Goal: Obtain resource: Obtain resource

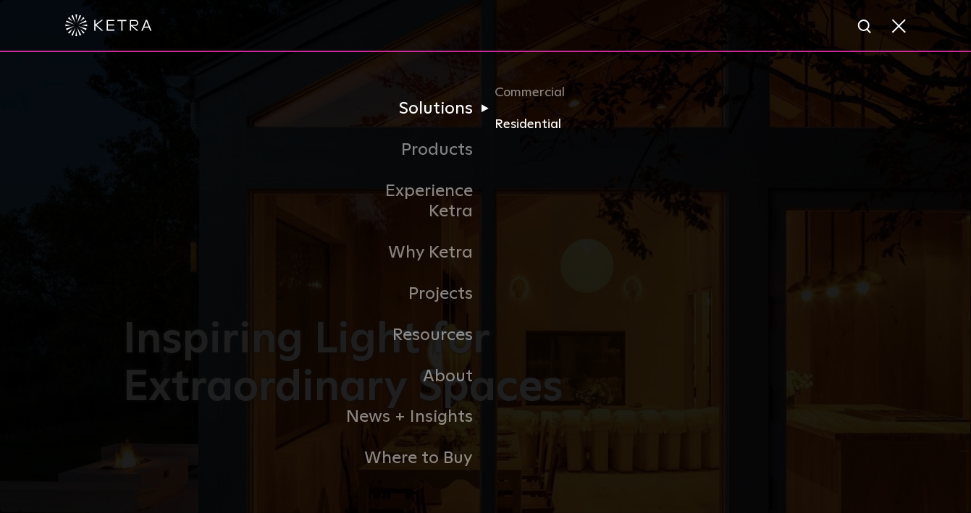
click at [503, 135] on link "Residential" at bounding box center [563, 124] width 139 height 21
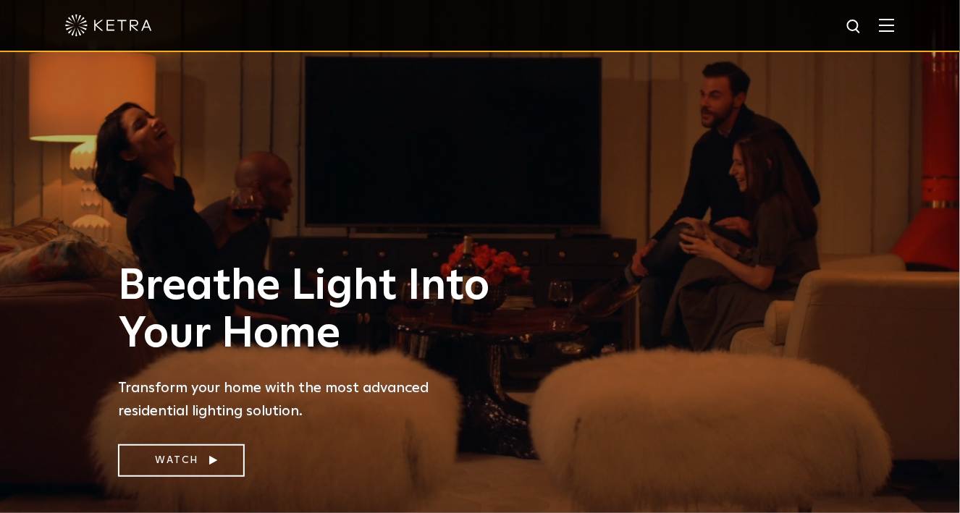
click at [895, 31] on img at bounding box center [887, 25] width 16 height 14
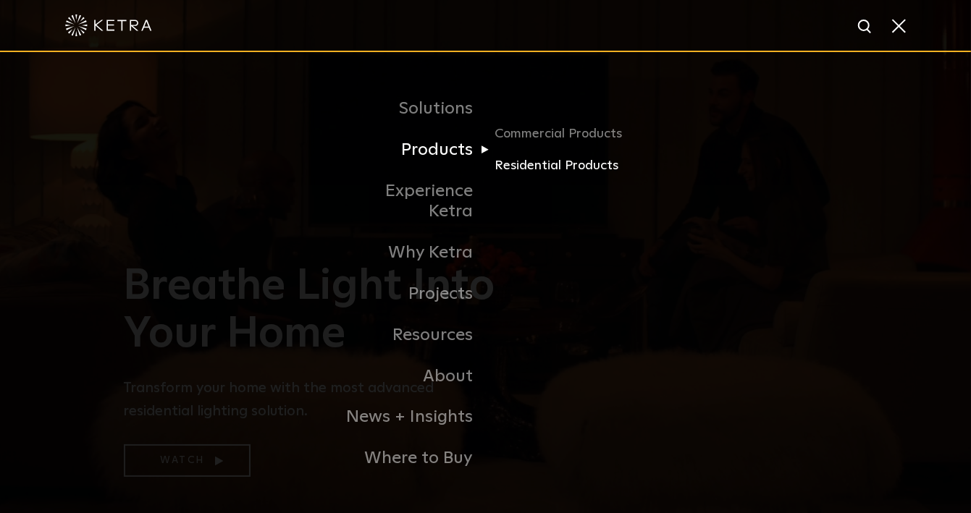
click at [517, 177] on link "Residential Products" at bounding box center [563, 166] width 139 height 21
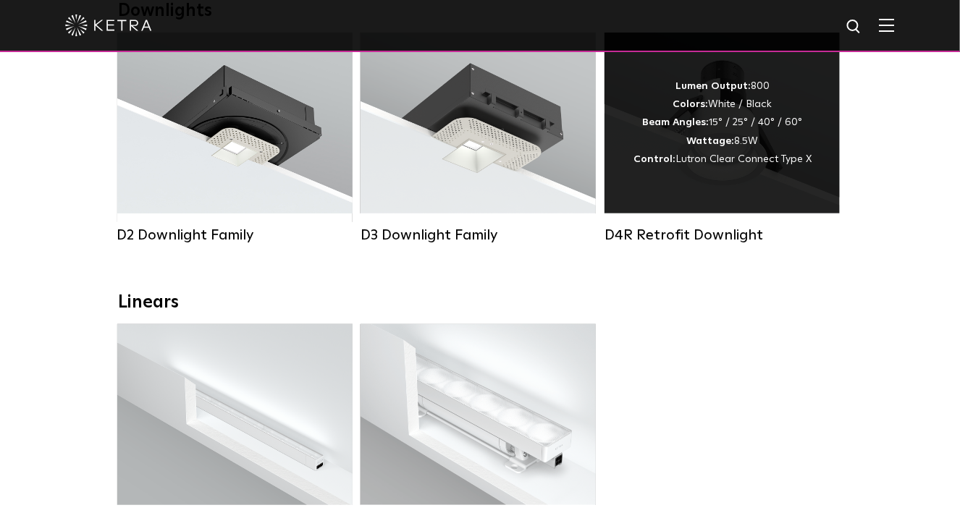
scroll to position [289, 0]
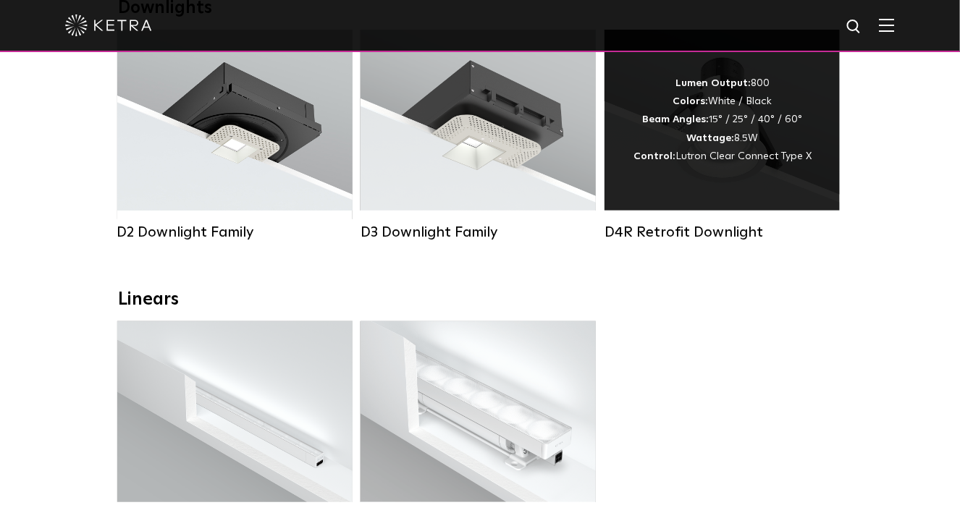
click at [699, 182] on div "Lumen Output: 800 Colors: White / Black Beam Angles: 15° / 25° / 40° / 60° Watt…" at bounding box center [721, 120] width 235 height 181
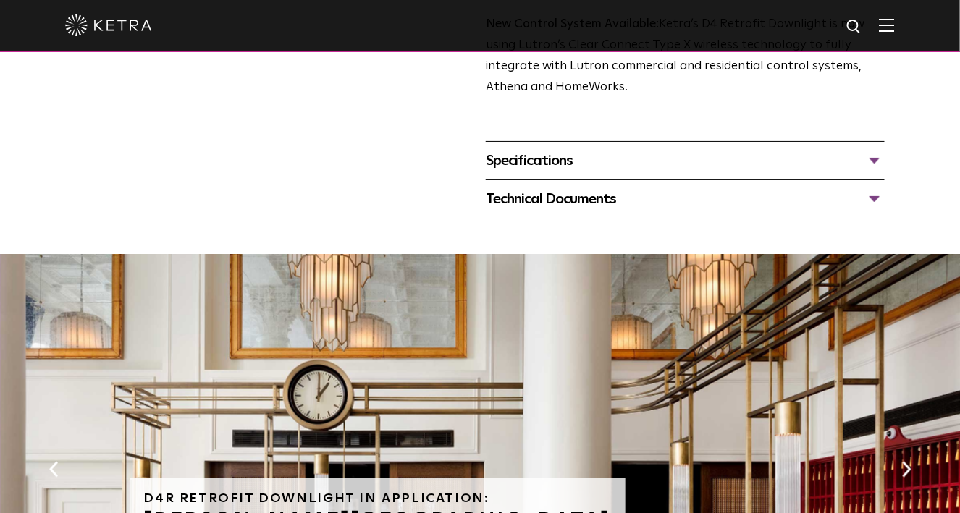
scroll to position [579, 0]
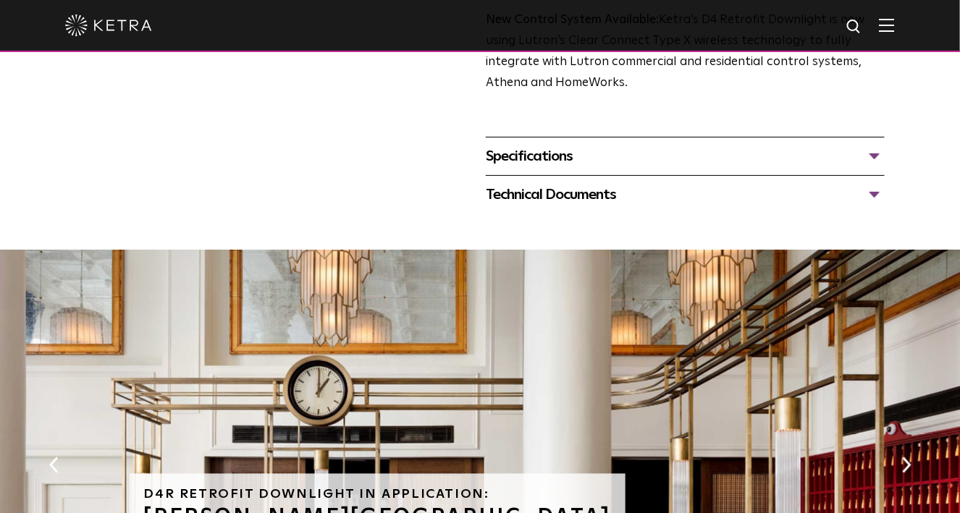
click at [876, 206] on div "Technical Documents" at bounding box center [685, 194] width 399 height 23
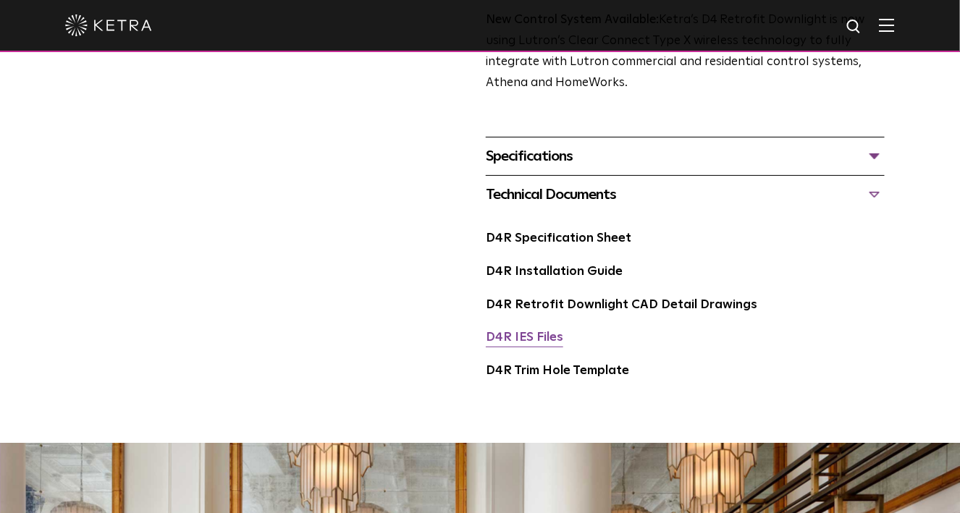
click at [543, 344] on link "D4R IES Files" at bounding box center [524, 337] width 77 height 12
click at [583, 245] on link "D4R Specification Sheet" at bounding box center [558, 238] width 145 height 12
